Goal: Transaction & Acquisition: Subscribe to service/newsletter

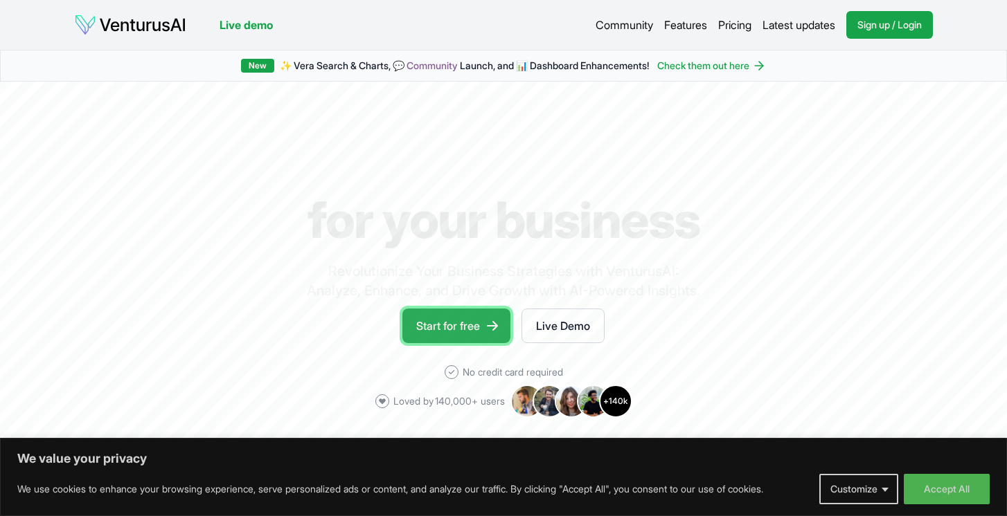
click at [456, 317] on link "Start for free" at bounding box center [456, 326] width 108 height 35
click at [453, 330] on link "Start for free" at bounding box center [456, 326] width 108 height 35
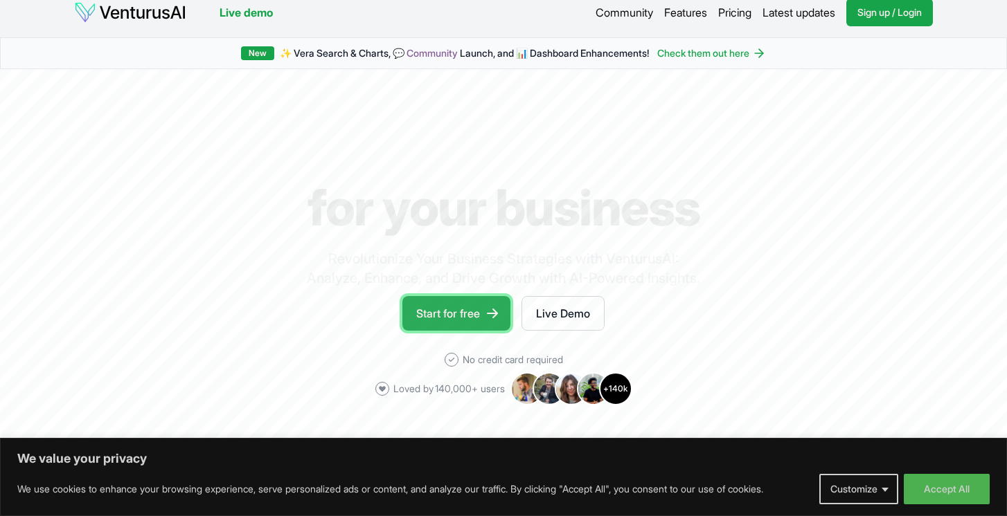
click at [448, 313] on link "Start for free" at bounding box center [456, 313] width 108 height 35
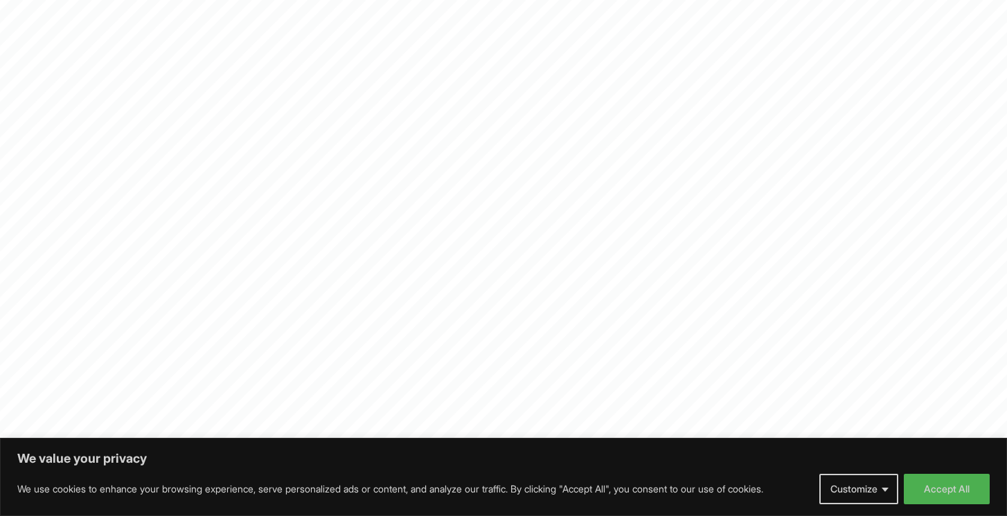
scroll to position [0, 0]
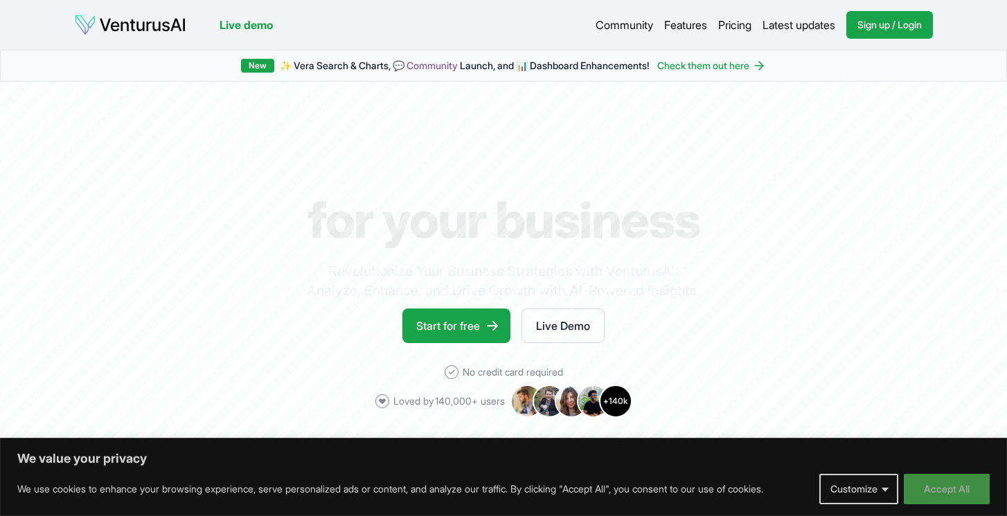
click at [927, 497] on button "Accept All" at bounding box center [947, 489] width 86 height 30
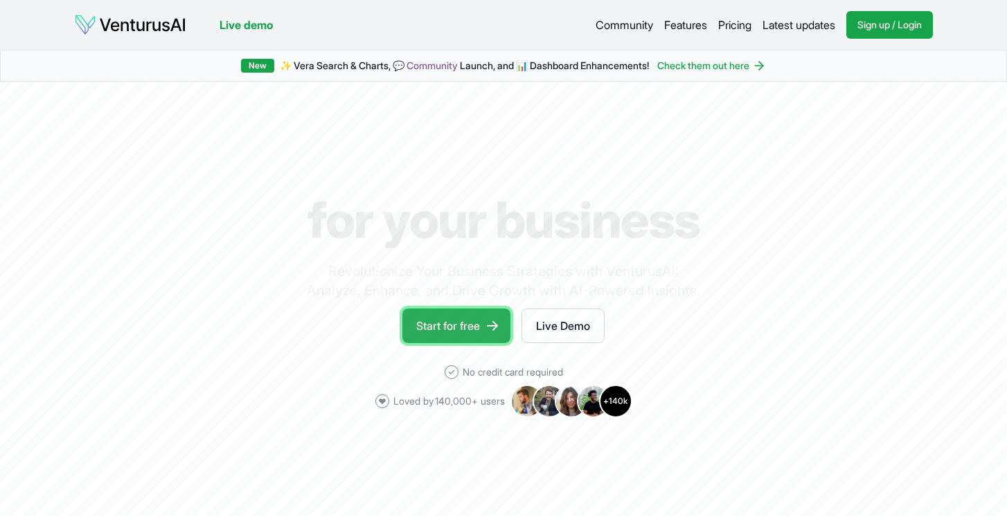
click at [483, 332] on link "Start for free" at bounding box center [456, 326] width 108 height 35
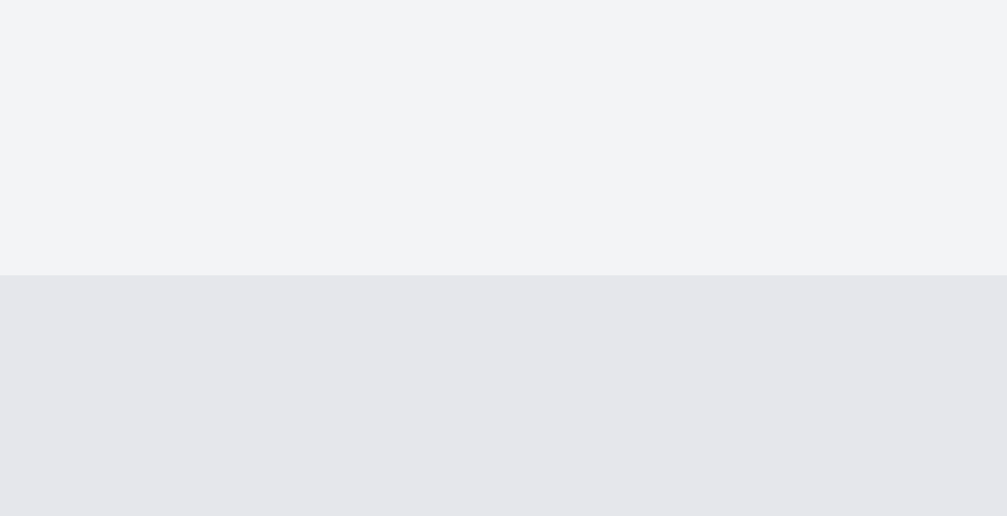
scroll to position [1727, 0]
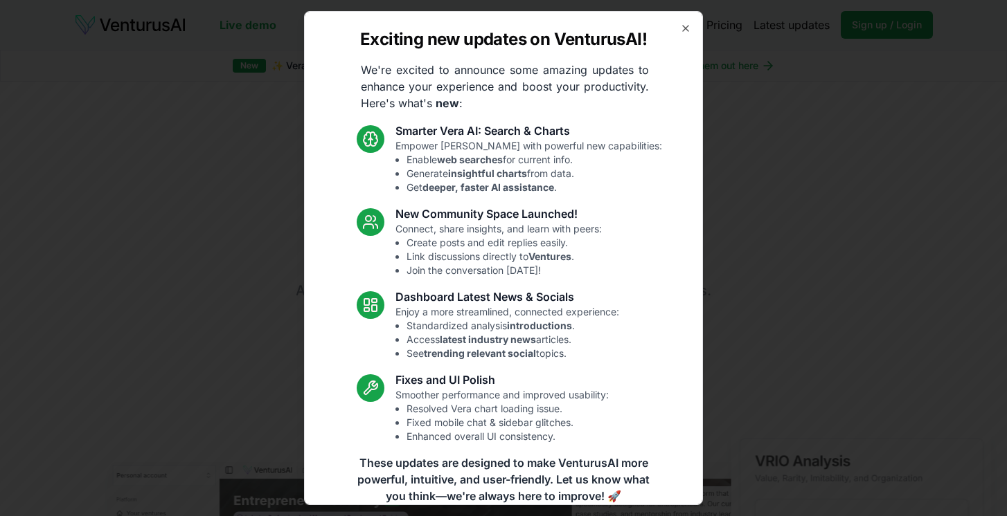
click at [474, 330] on li "Standardized analysis introductions ." at bounding box center [512, 326] width 213 height 14
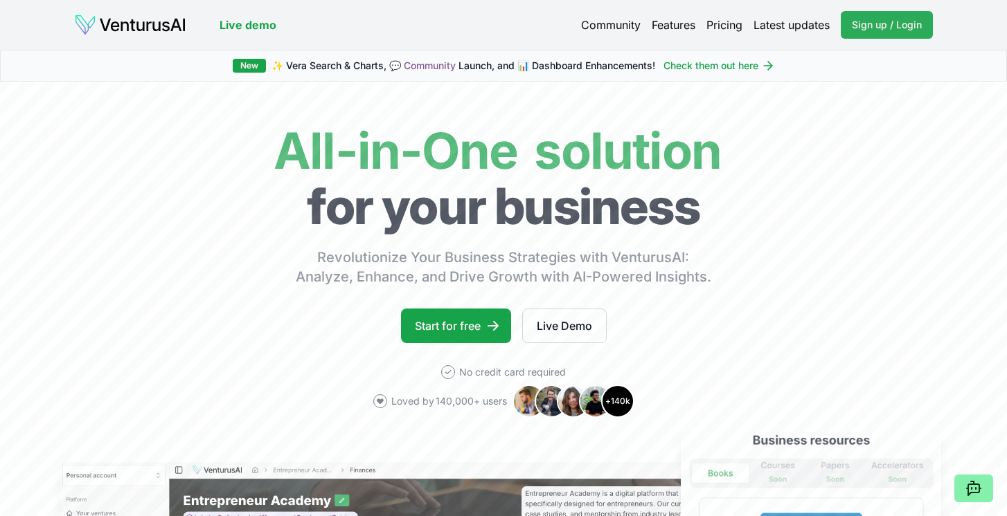
click at [855, 28] on span "Sign up / Login" at bounding box center [887, 25] width 70 height 14
